Goal: Browse casually

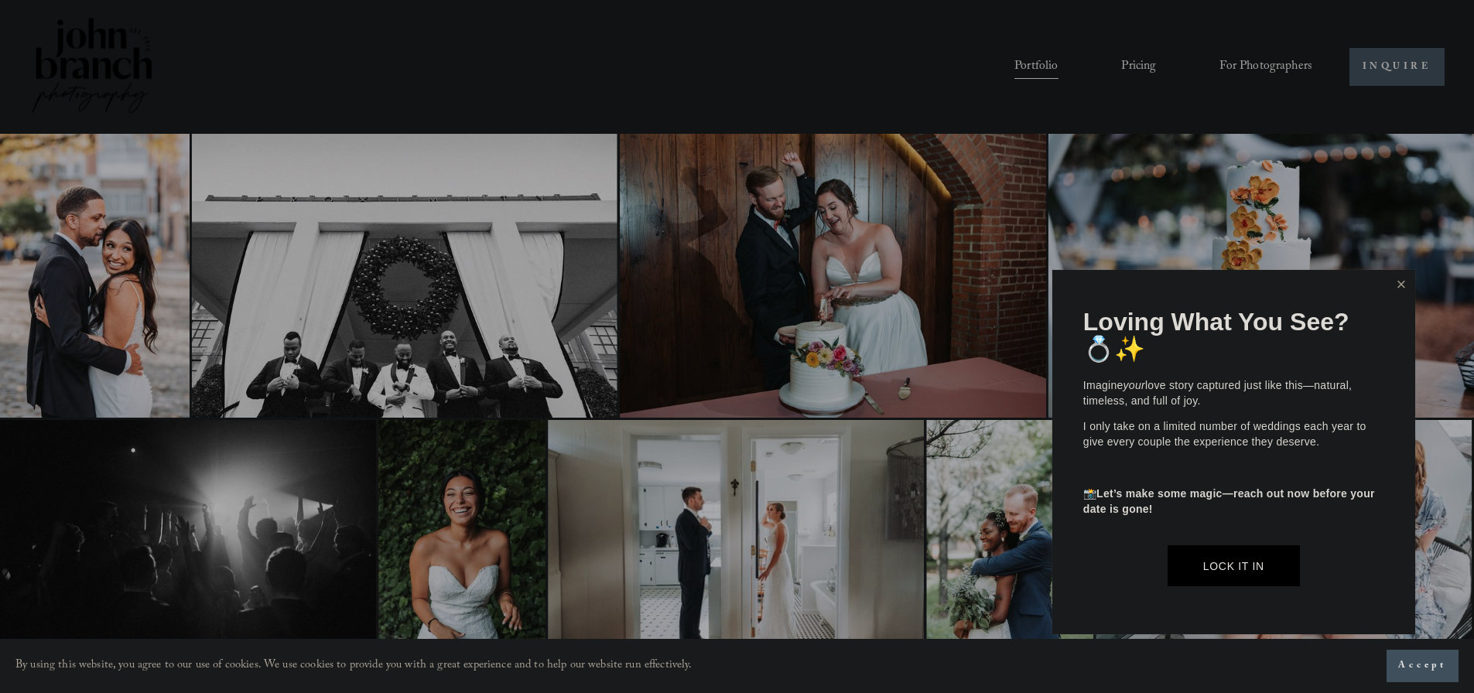
click at [1391, 286] on link "Close" at bounding box center [1401, 284] width 23 height 25
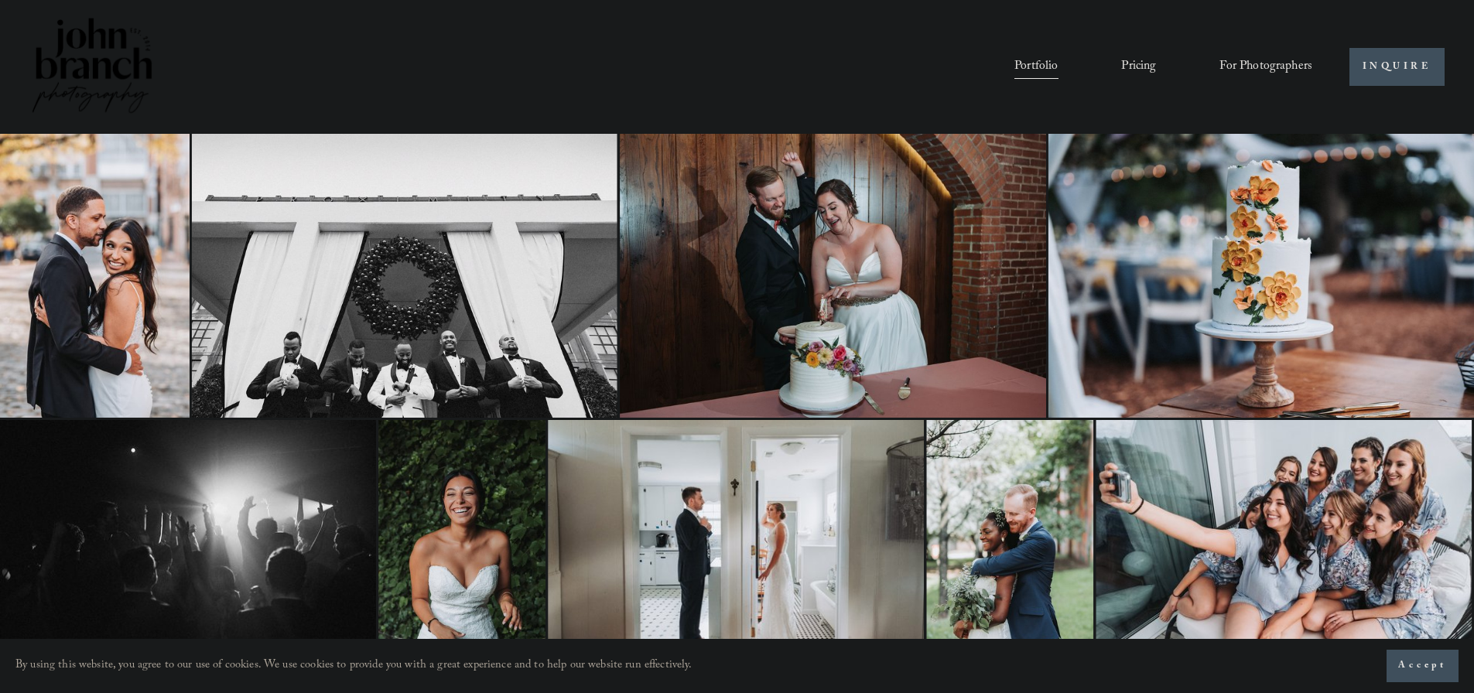
click at [1144, 63] on link "Pricing" at bounding box center [1138, 66] width 35 height 26
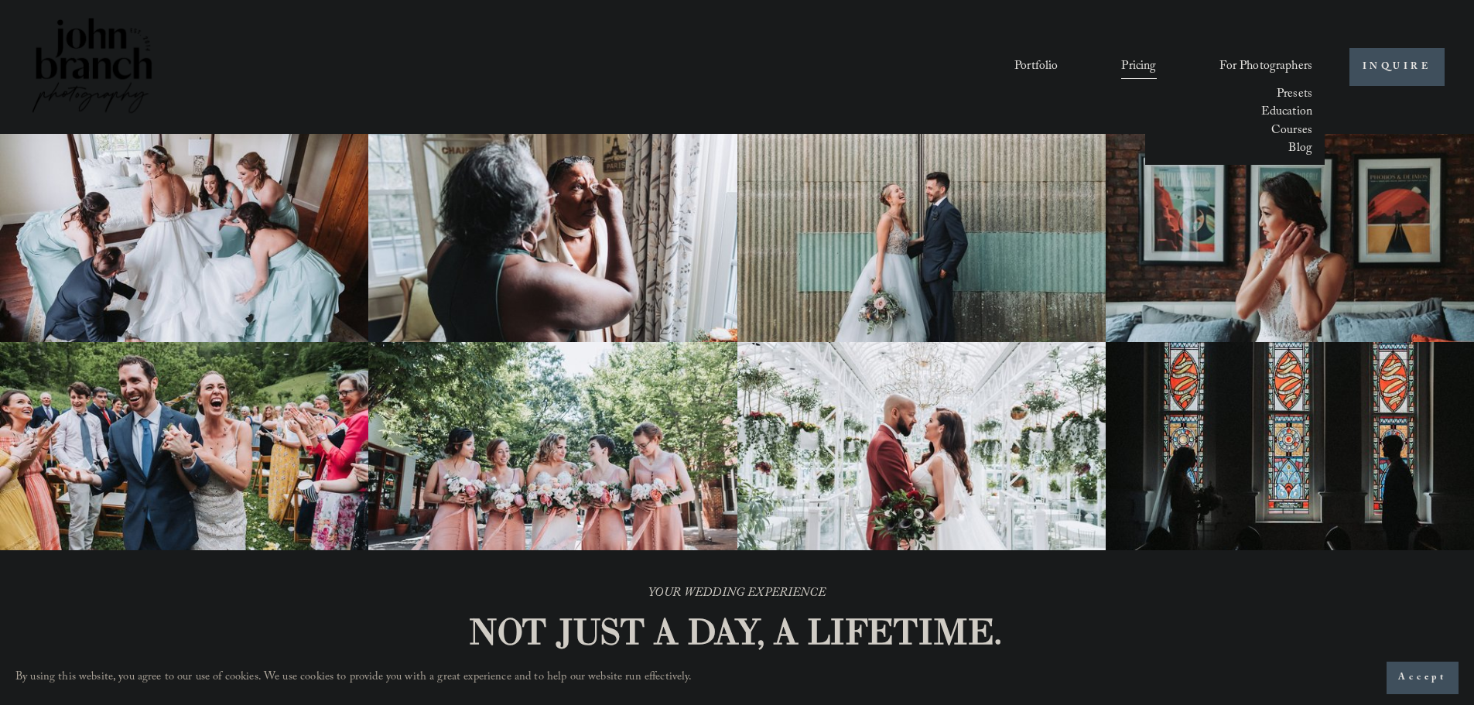
click at [1296, 92] on span "Presets" at bounding box center [1295, 94] width 36 height 15
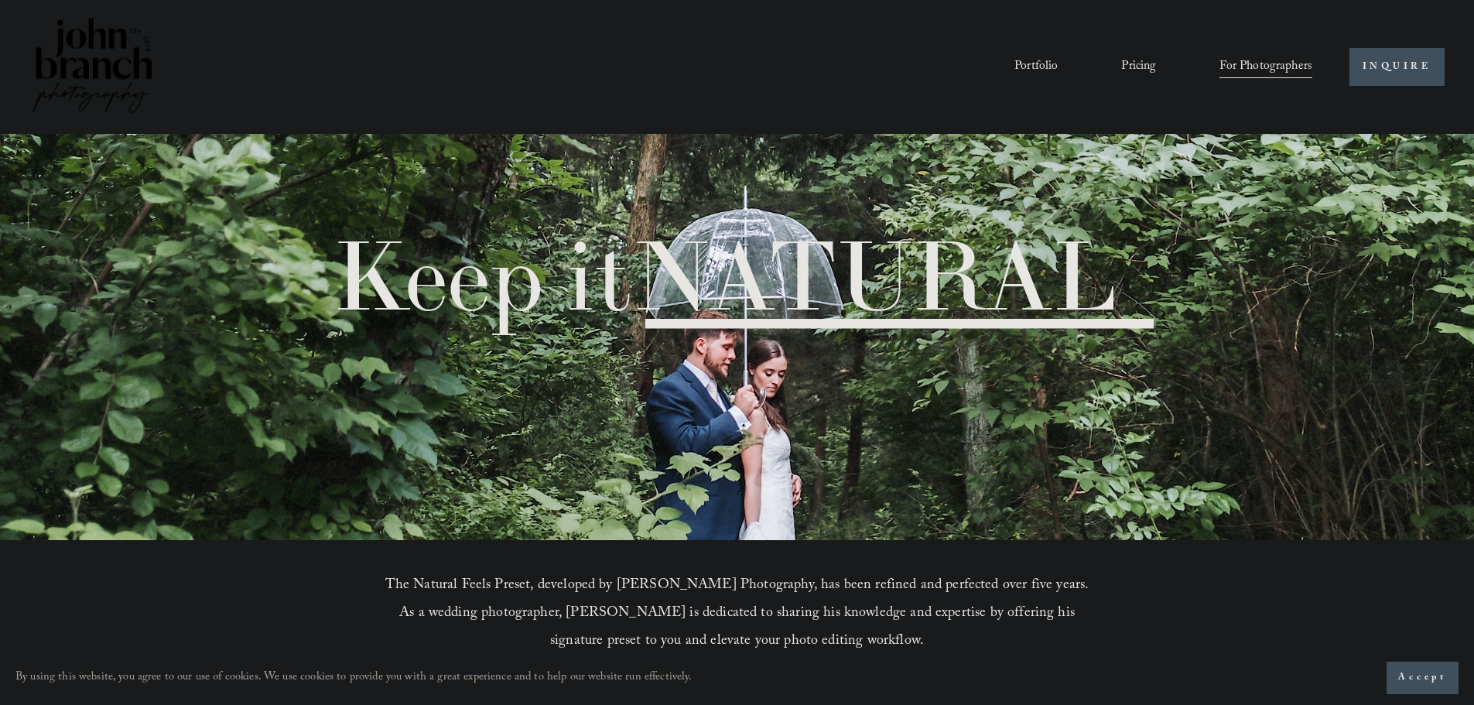
click at [87, 74] on img at bounding box center [91, 67] width 125 height 104
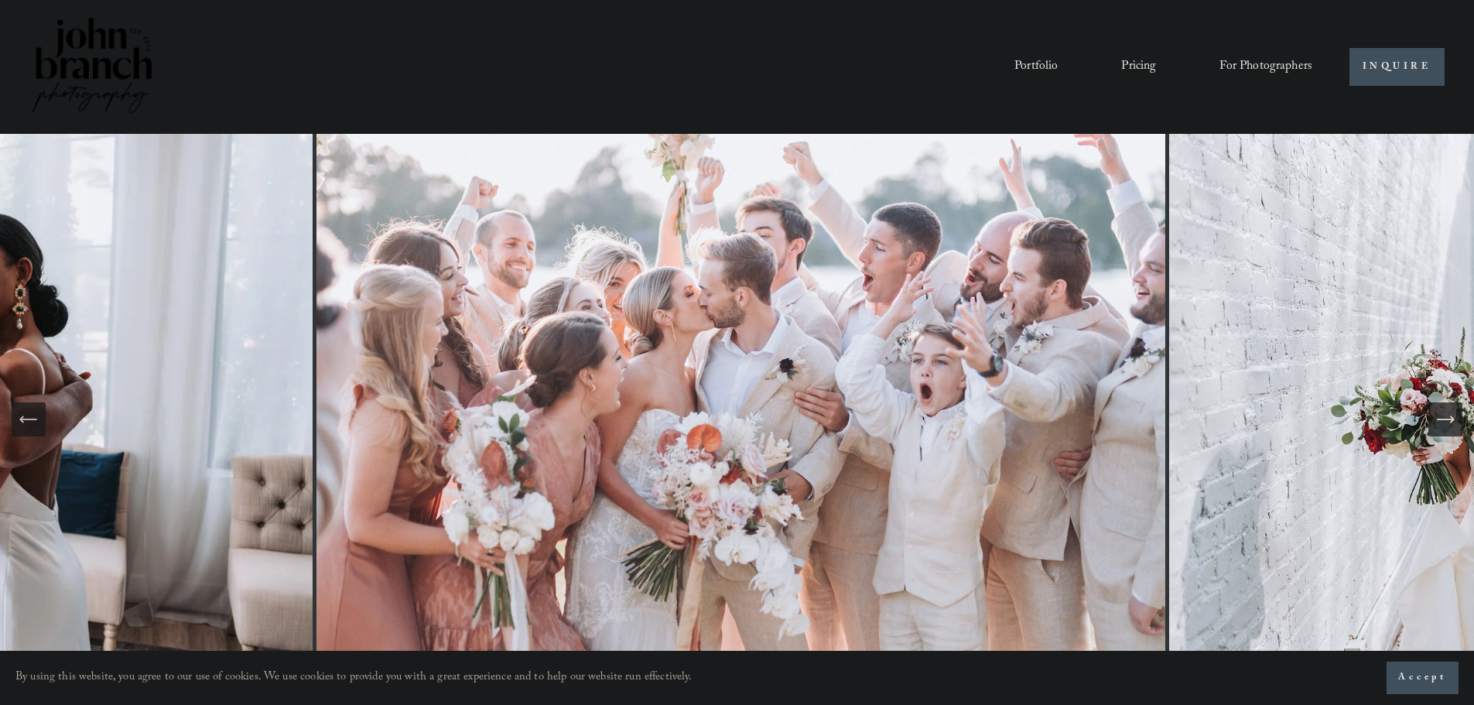
click at [1442, 426] on icon "Next Slide" at bounding box center [1446, 420] width 22 height 22
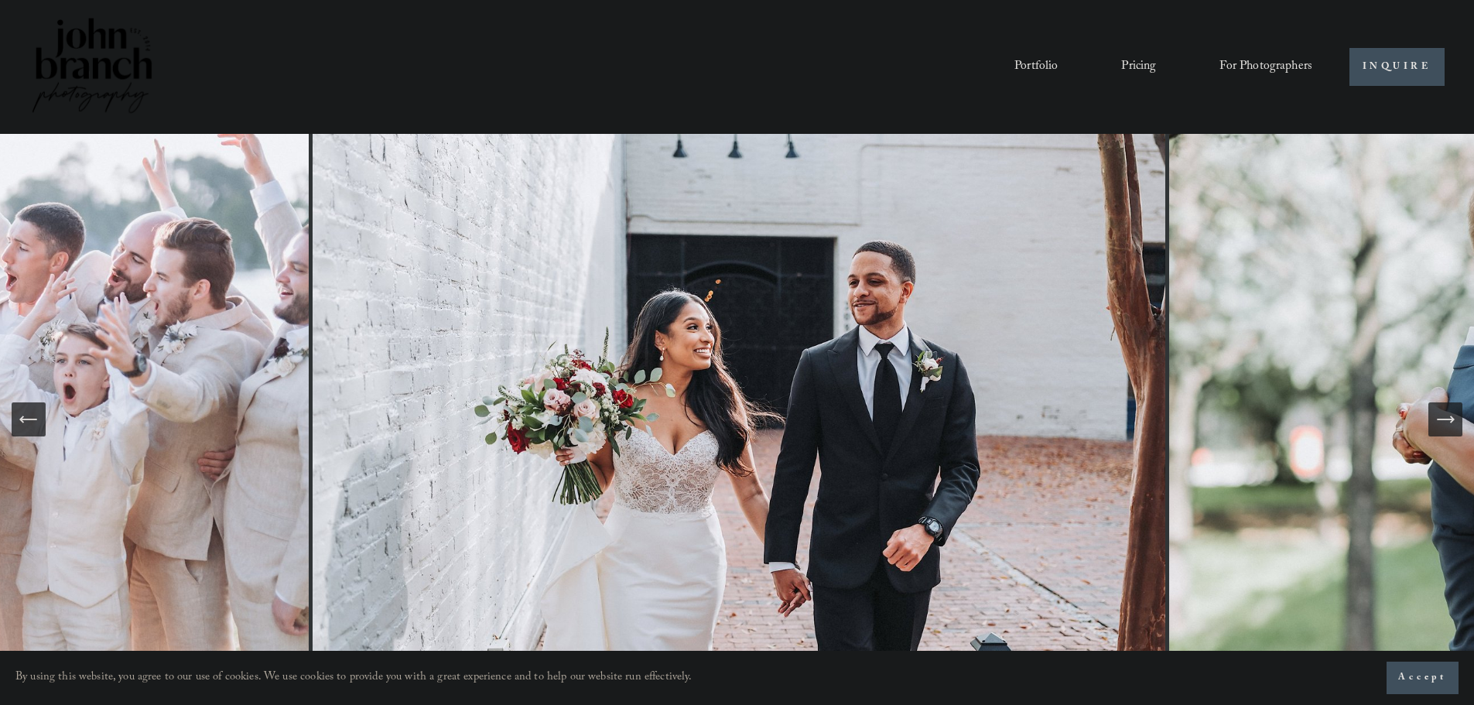
click at [1439, 424] on icon "Next Slide" at bounding box center [1446, 420] width 22 height 22
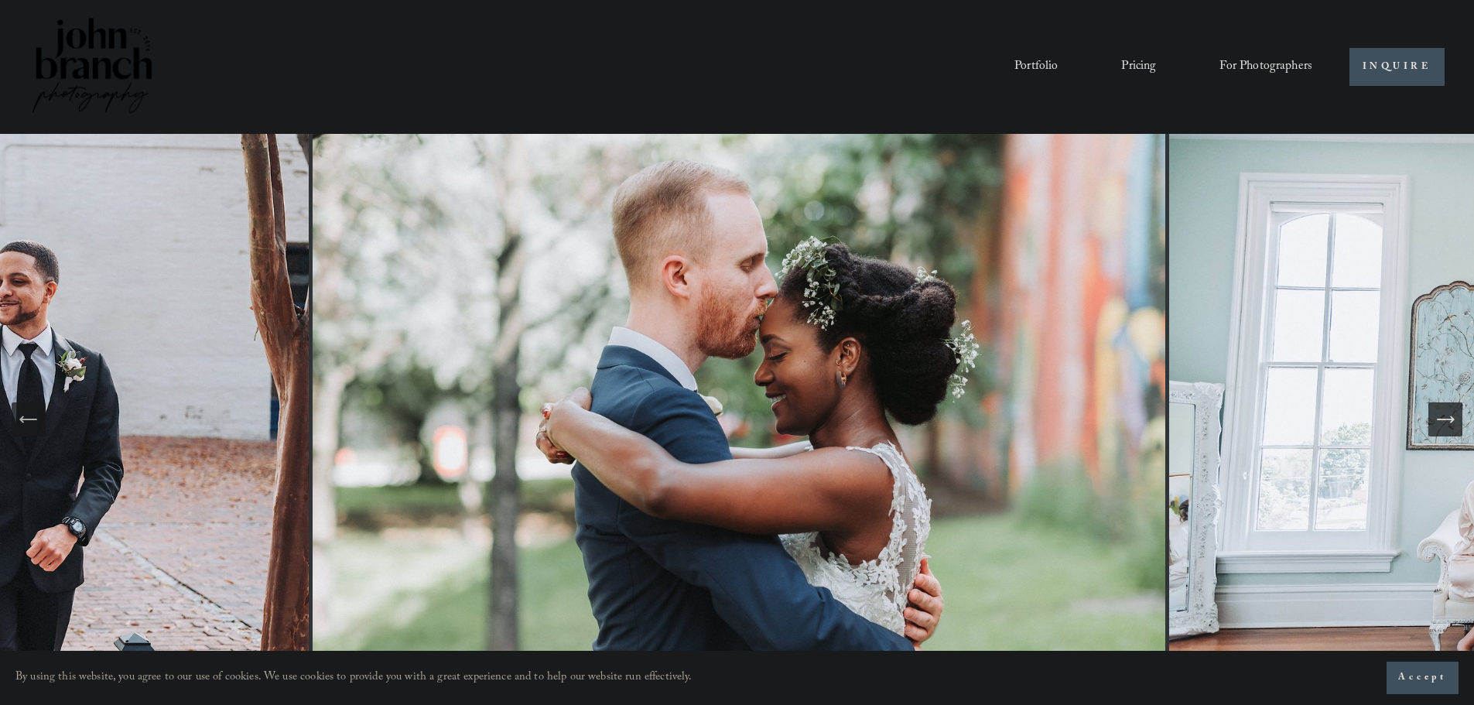
click at [1439, 424] on icon "Next Slide" at bounding box center [1446, 420] width 22 height 22
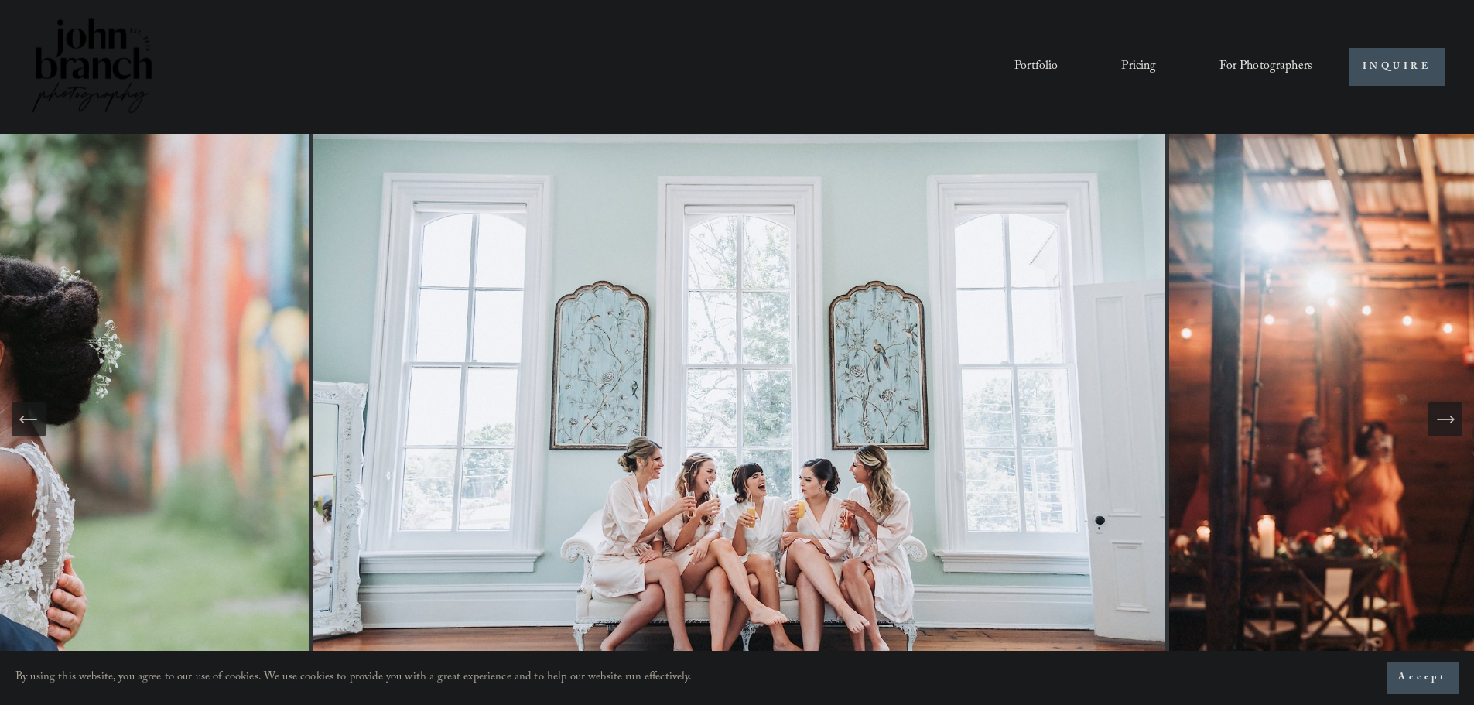
click at [1439, 424] on icon "Next Slide" at bounding box center [1446, 420] width 22 height 22
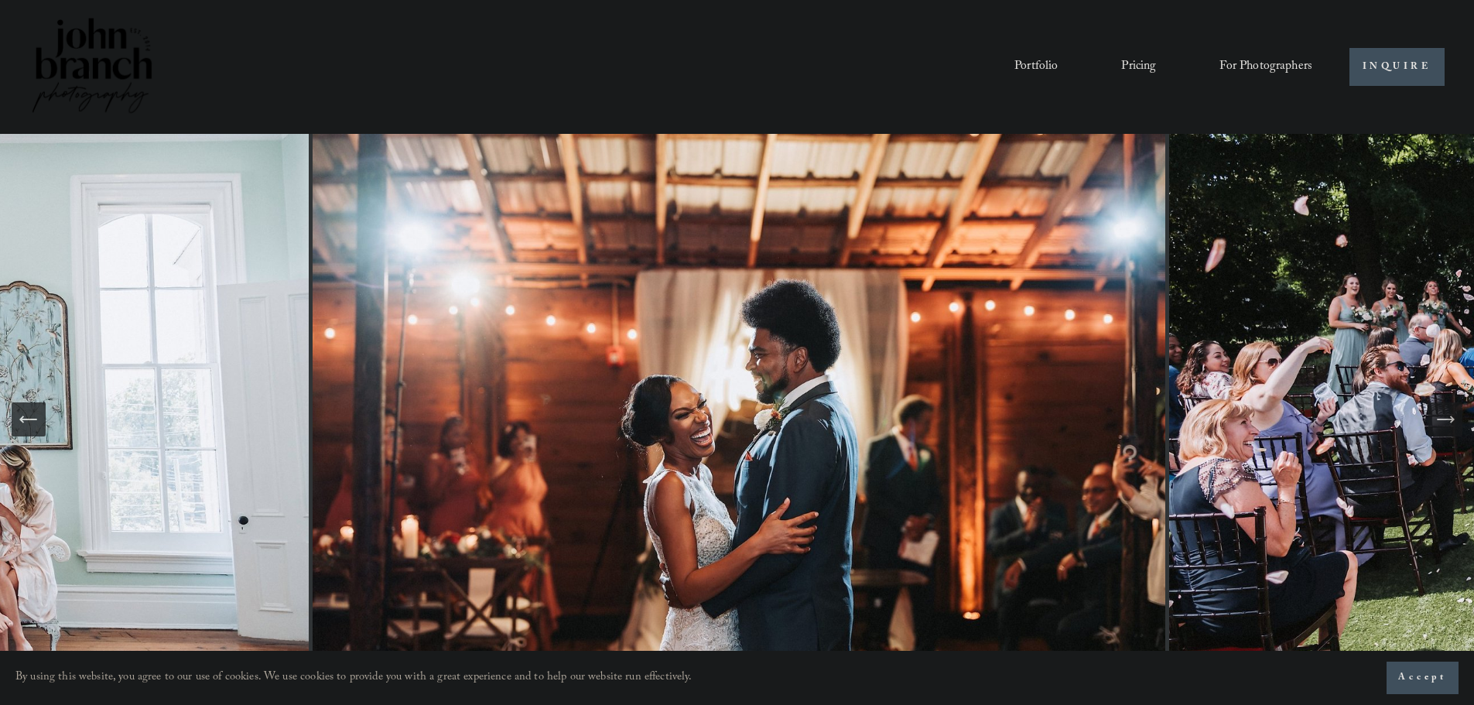
click at [1439, 424] on icon "Next Slide" at bounding box center [1446, 420] width 22 height 22
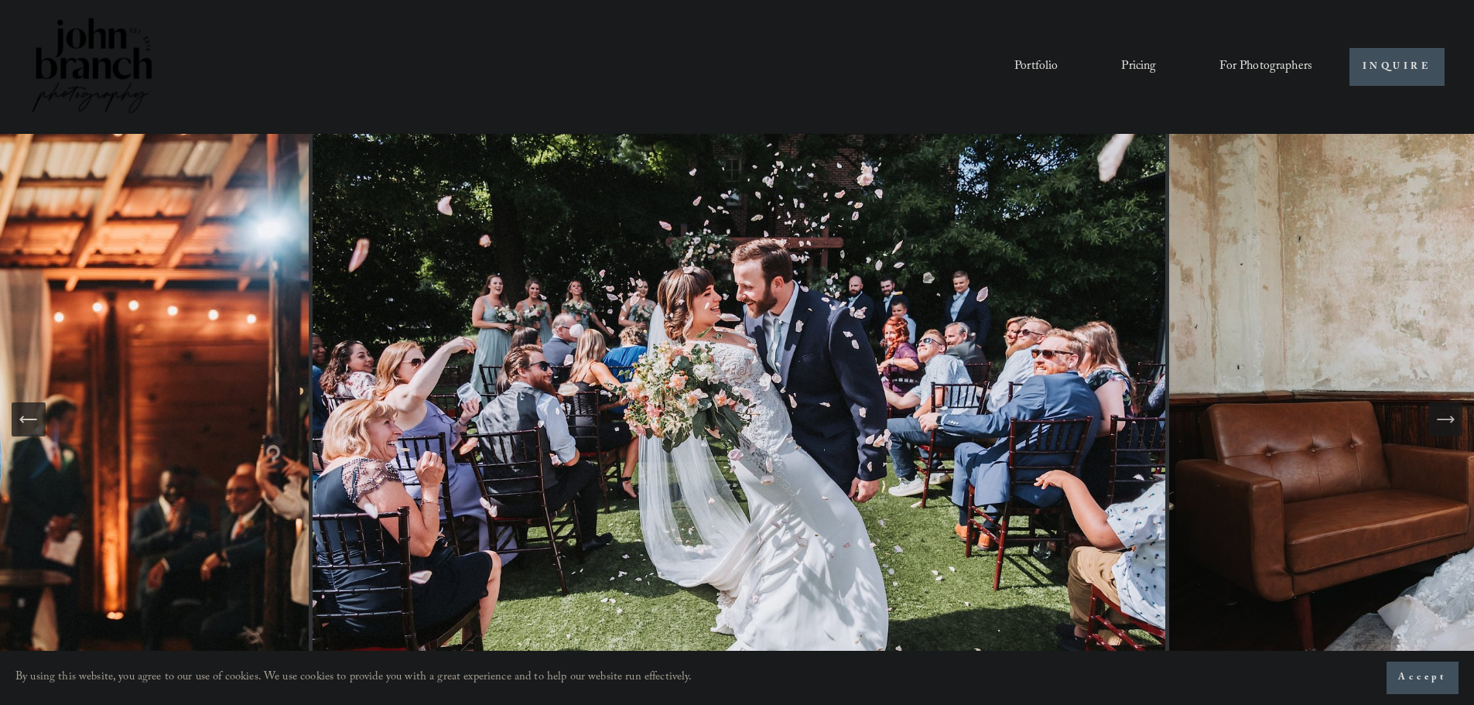
click at [1439, 424] on icon "Next Slide" at bounding box center [1446, 420] width 22 height 22
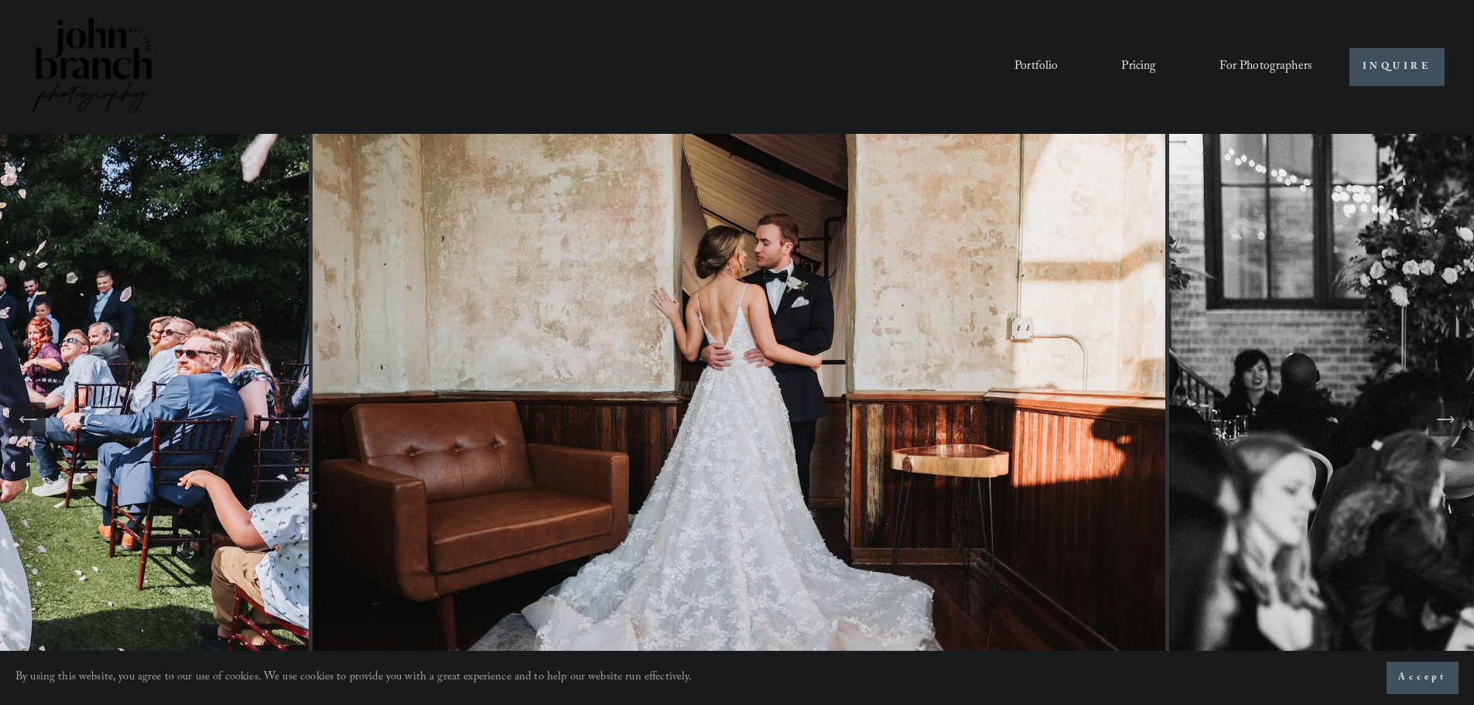
click at [1439, 424] on icon "Next Slide" at bounding box center [1446, 420] width 22 height 22
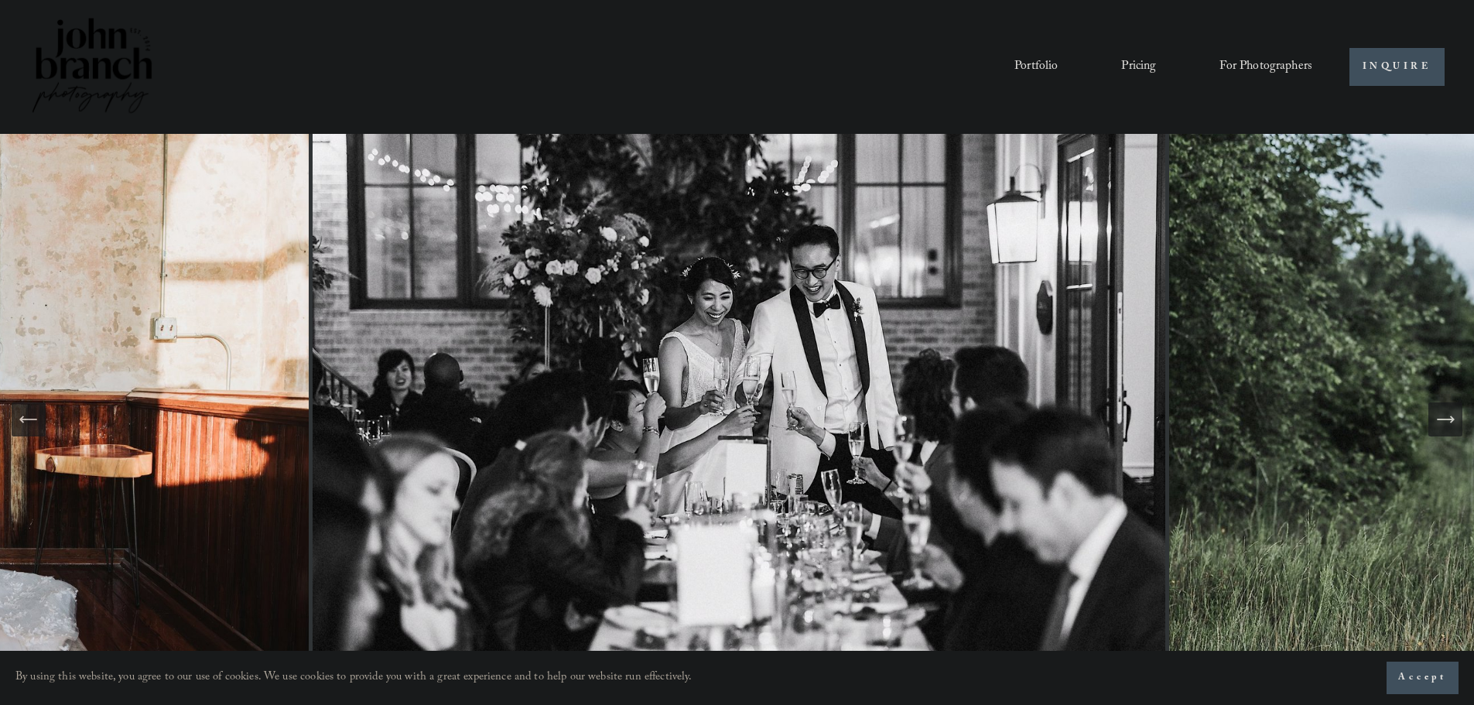
click at [1439, 424] on icon "Next Slide" at bounding box center [1446, 420] width 22 height 22
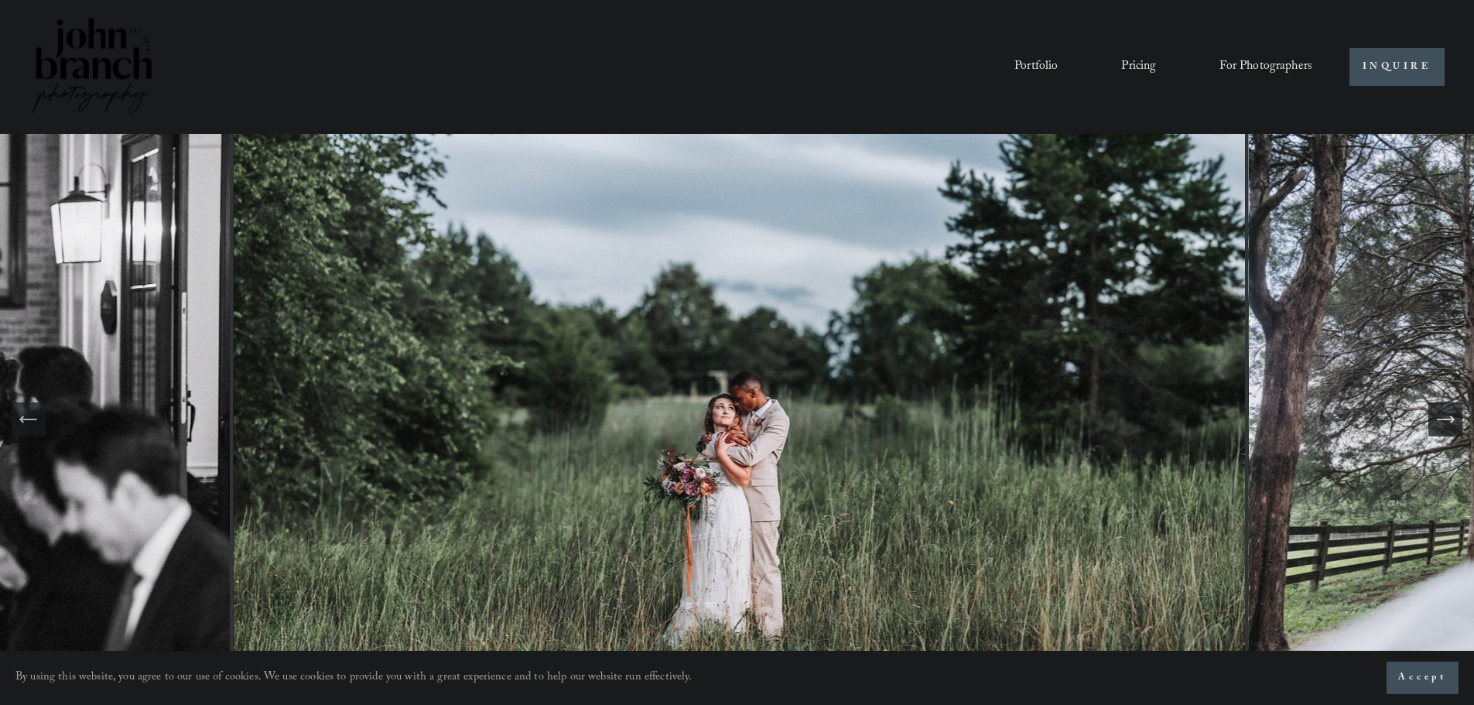
click at [1439, 424] on icon "Next Slide" at bounding box center [1446, 420] width 22 height 22
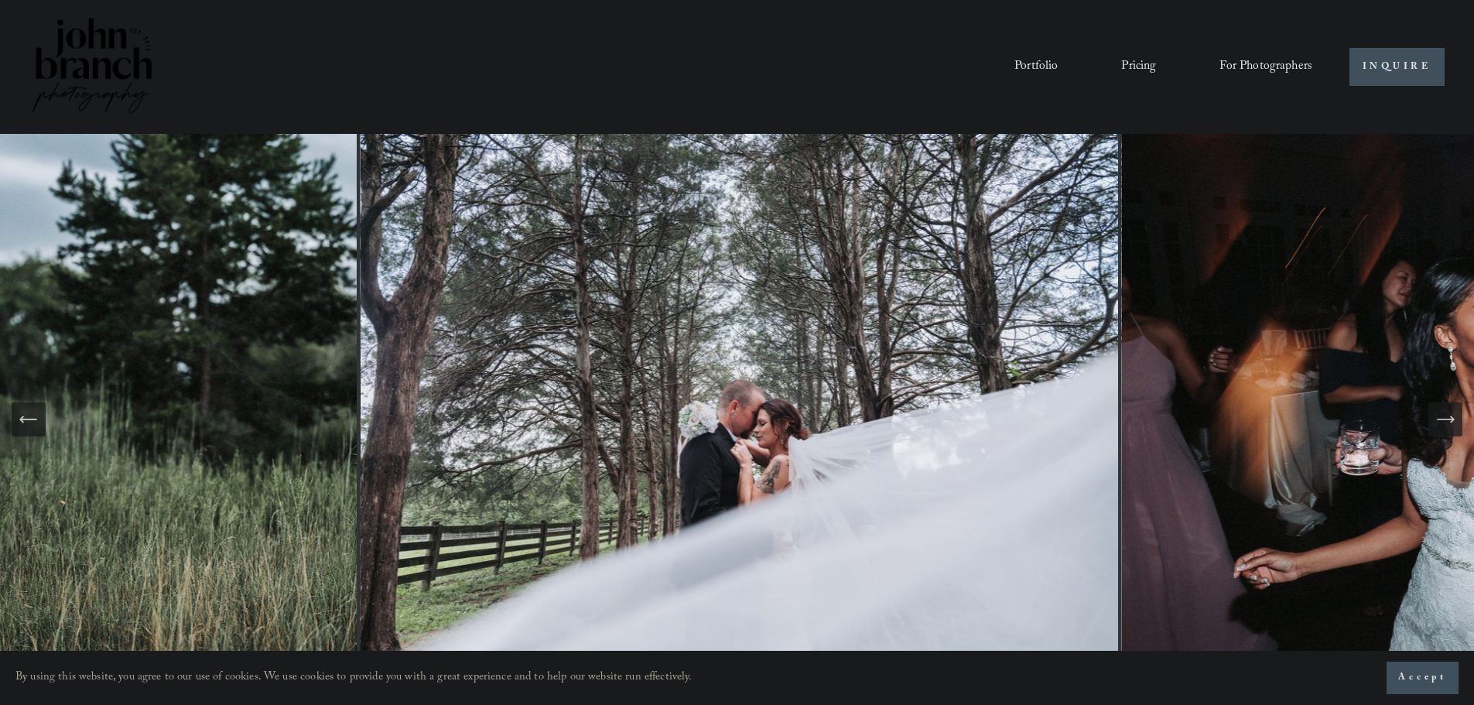
click at [1439, 424] on icon "Next Slide" at bounding box center [1446, 420] width 22 height 22
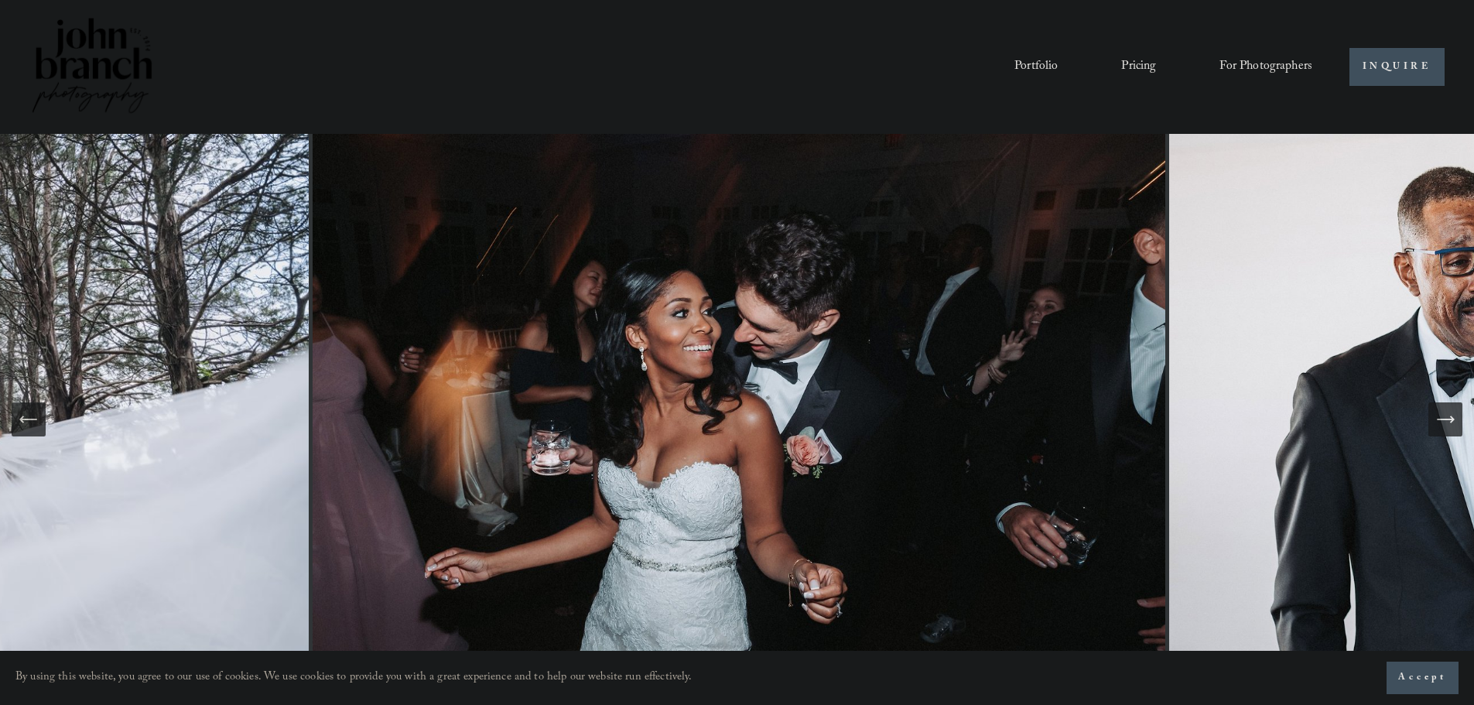
click at [1439, 424] on icon "Next Slide" at bounding box center [1446, 420] width 22 height 22
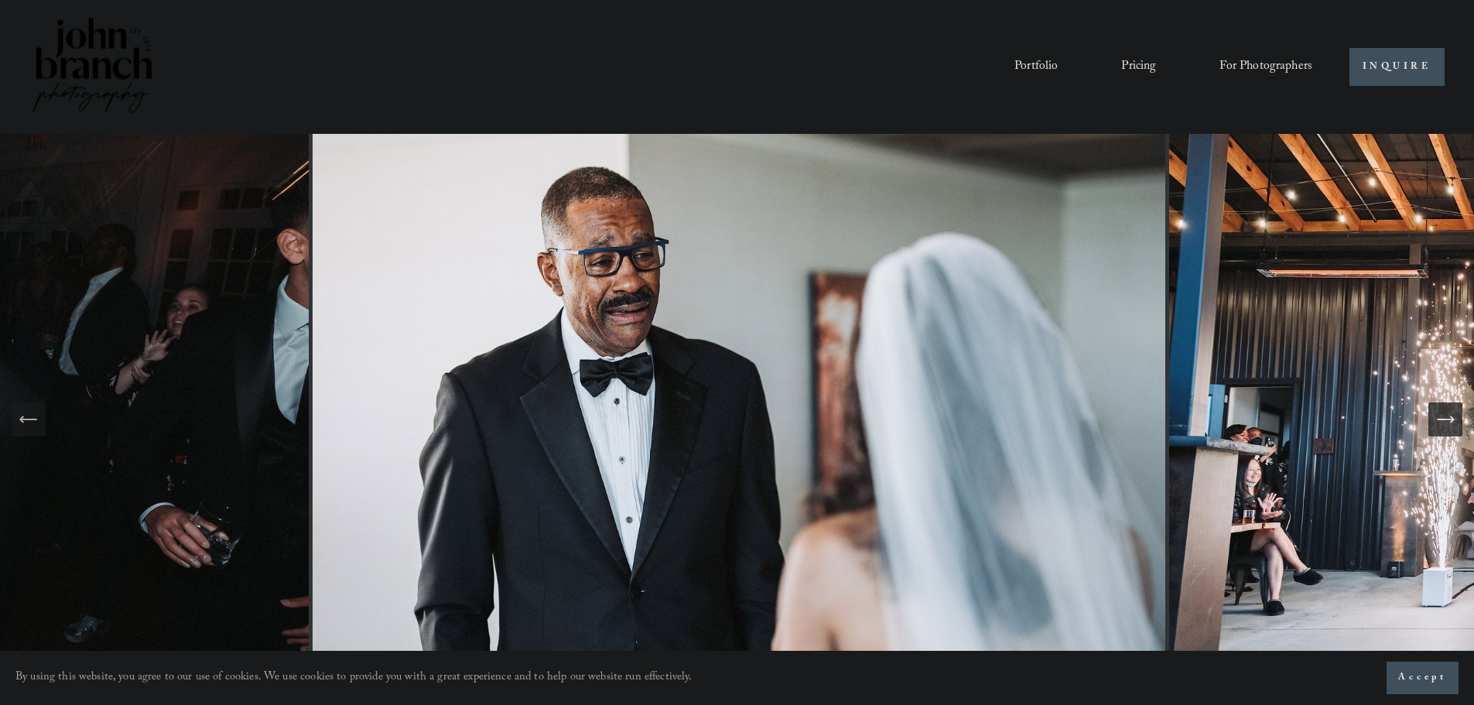
click at [1439, 424] on icon "Next Slide" at bounding box center [1446, 420] width 22 height 22
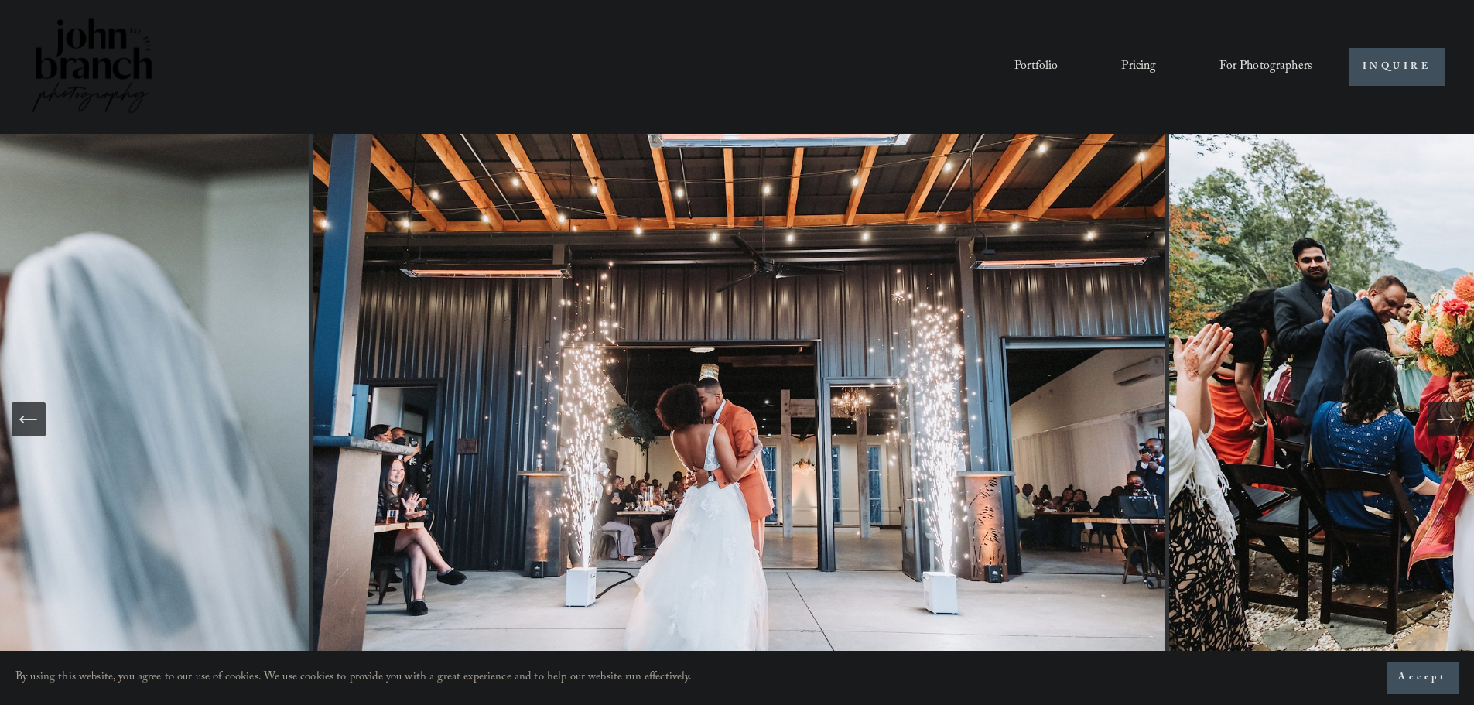
click at [1439, 424] on icon "Next Slide" at bounding box center [1446, 420] width 22 height 22
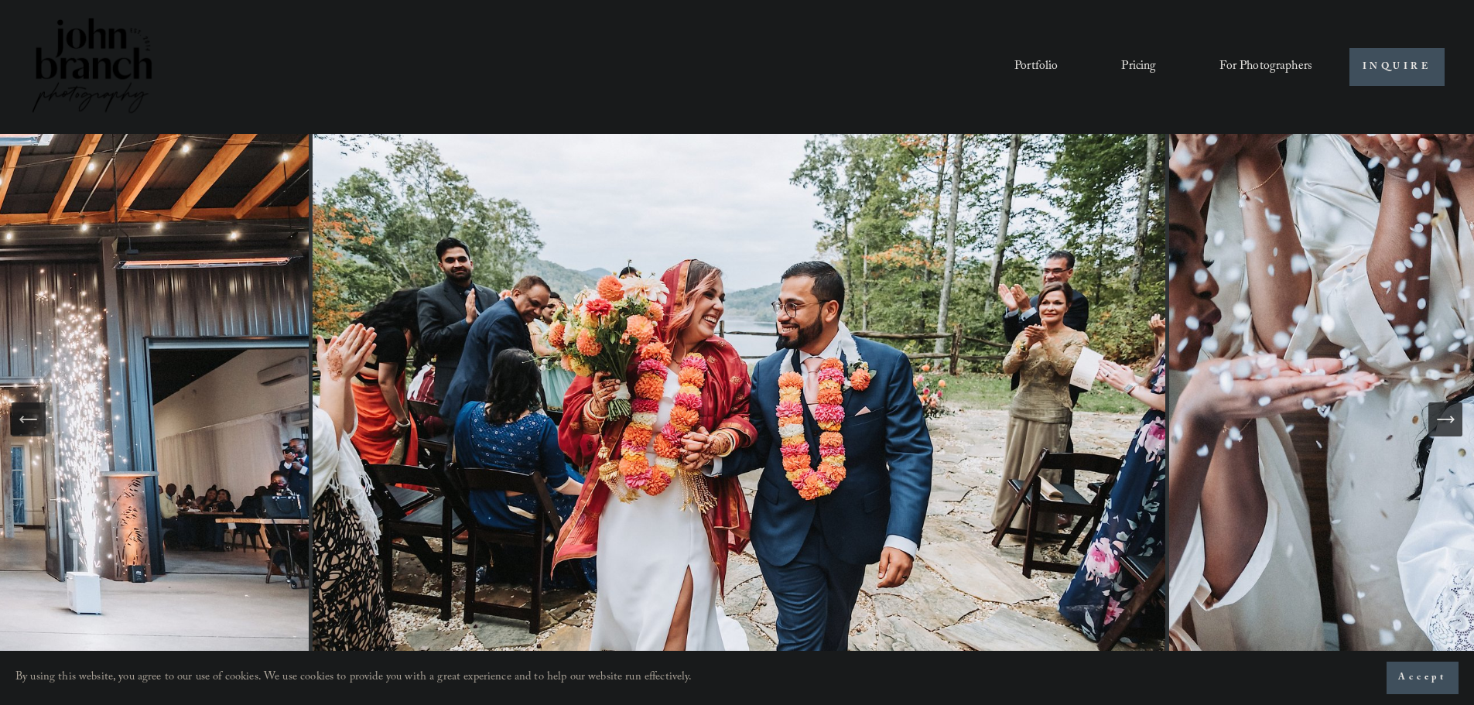
click at [1439, 424] on icon "Next Slide" at bounding box center [1446, 420] width 22 height 22
